Goal: Task Accomplishment & Management: Use online tool/utility

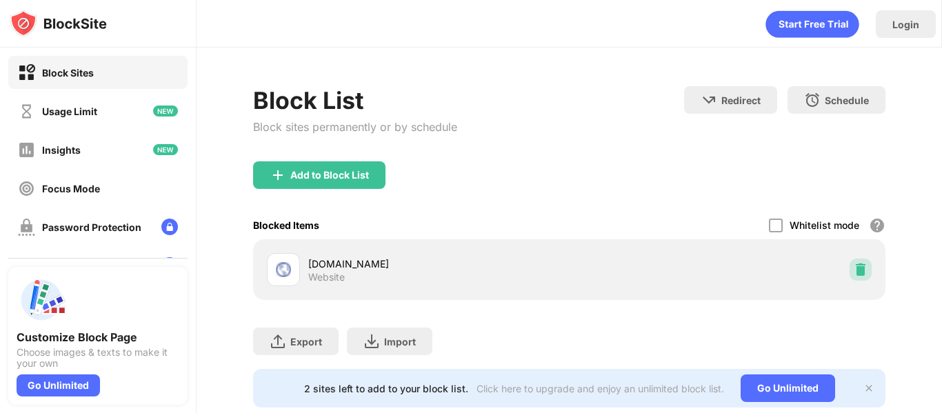
click at [854, 274] on img at bounding box center [861, 270] width 14 height 14
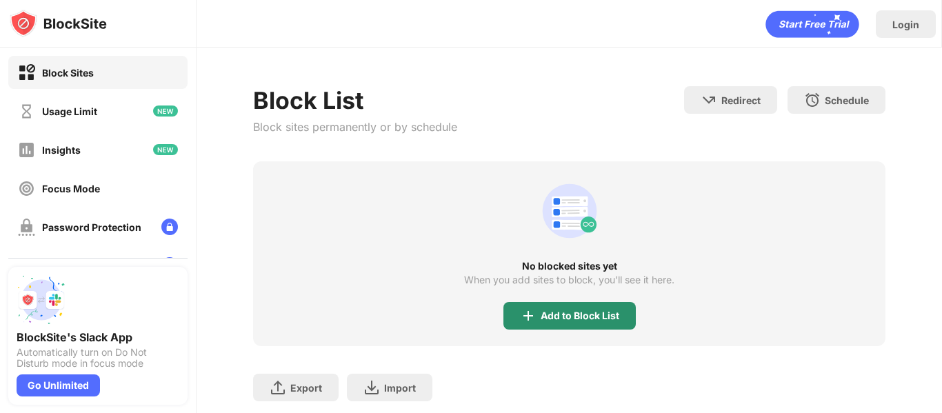
click at [604, 317] on div "Add to Block List" at bounding box center [580, 315] width 79 height 11
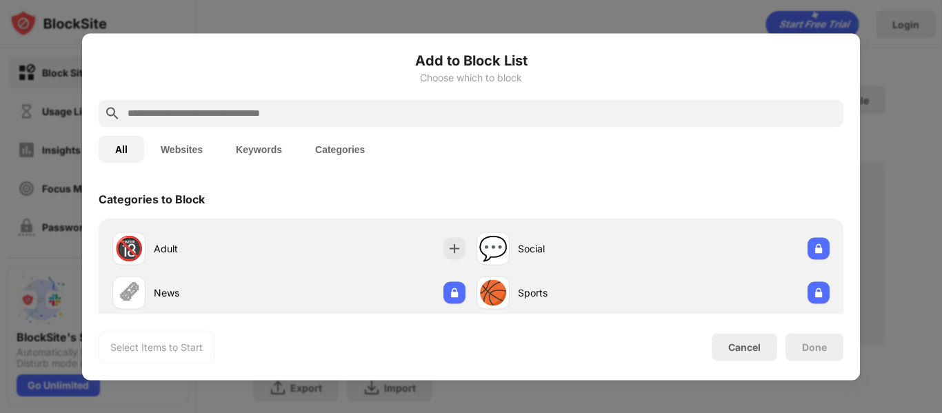
click at [233, 117] on input "text" at bounding box center [482, 113] width 712 height 17
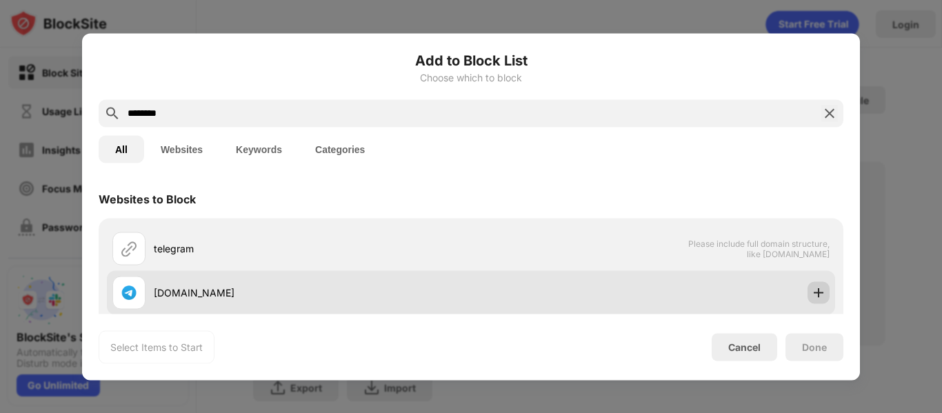
type input "********"
click at [812, 295] on img at bounding box center [819, 293] width 14 height 14
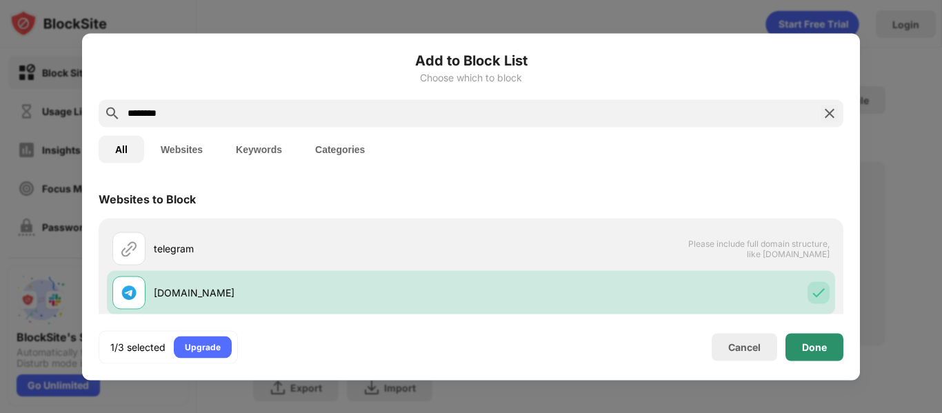
click at [814, 353] on div "Done" at bounding box center [815, 347] width 58 height 28
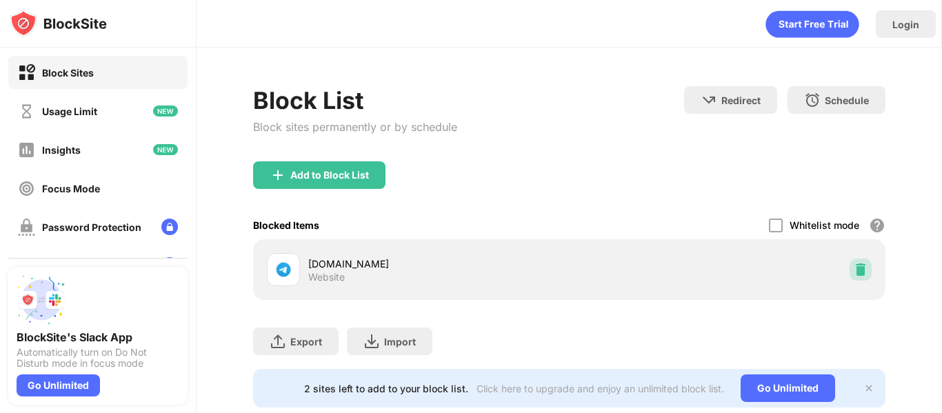
click at [854, 270] on img at bounding box center [861, 270] width 14 height 14
